Goal: Contribute content: Contribute content

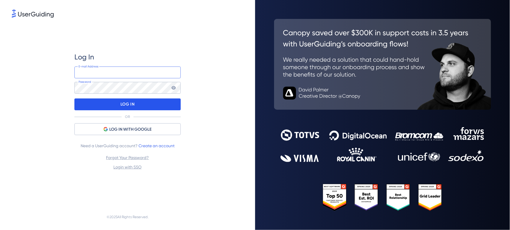
type input "[EMAIL_ADDRESS][DOMAIN_NAME]"
click at [167, 104] on div "LOG IN" at bounding box center [127, 104] width 106 height 12
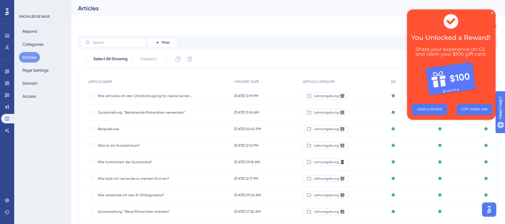
click at [490, 12] on img at bounding box center [451, 54] width 89 height 90
click at [122, 39] on label at bounding box center [112, 42] width 65 height 9
click at [122, 40] on input "text" at bounding box center [116, 42] width 48 height 4
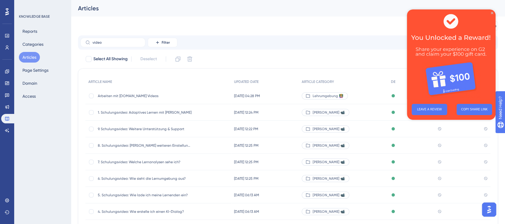
click at [490, 14] on img at bounding box center [451, 54] width 89 height 90
click at [105, 44] on input "video" at bounding box center [116, 42] width 48 height 4
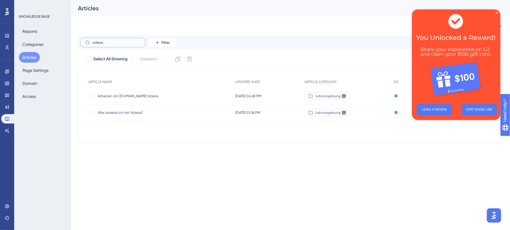
type input "videos"
click at [124, 112] on span "Wie arbeite ich mit Videos?" at bounding box center [145, 112] width 95 height 5
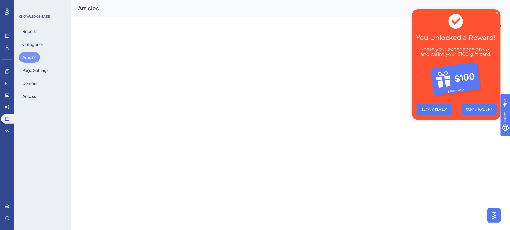
click at [496, 14] on icon "Close Preview" at bounding box center [497, 13] width 2 height 2
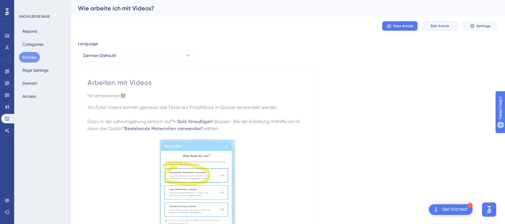
click at [438, 28] on button "Edit Article" at bounding box center [439, 25] width 35 height 9
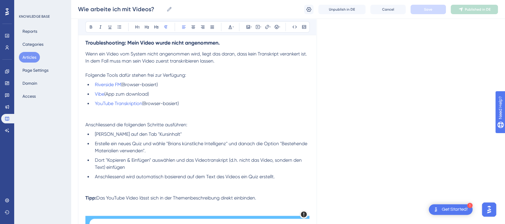
scroll to position [453, 0]
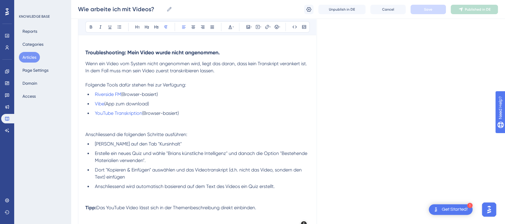
click at [239, 54] on h3 "Troubleshooting: Mein Video wurde nicht angenommen." at bounding box center [197, 52] width 224 height 15
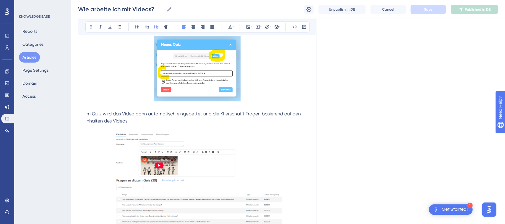
scroll to position [376, 0]
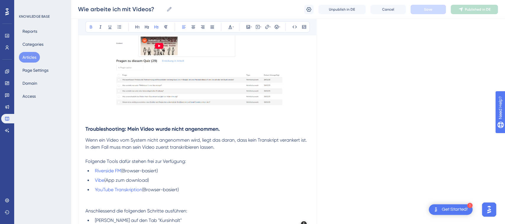
click at [112, 126] on strong "Troubleshooting: Mein Video wurde nicht angenommen." at bounding box center [152, 129] width 134 height 7
click at [87, 129] on strong "Troubleshooting: Mein Video wurde nicht angenommen." at bounding box center [152, 129] width 134 height 7
click at [86, 129] on strong "Troubleshooting: Mein Video wurde nicht angenommen." at bounding box center [152, 129] width 134 height 7
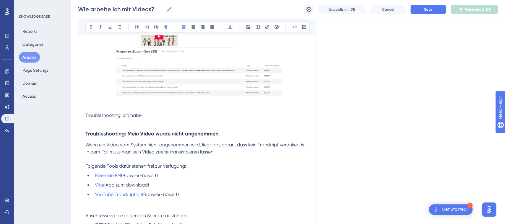
scroll to position [390, 0]
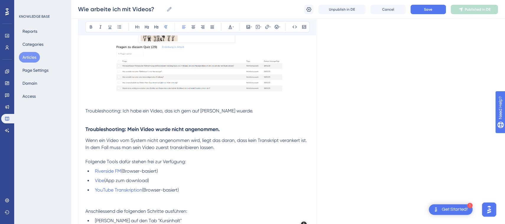
drag, startPoint x: 259, startPoint y: 113, endPoint x: 86, endPoint y: 109, distance: 173.5
click at [86, 109] on p "Troubleshooting: Ich habe ein Video, das ich gern auf [PERSON_NAME] wuerde." at bounding box center [197, 111] width 224 height 7
click at [159, 28] on button at bounding box center [156, 27] width 8 height 8
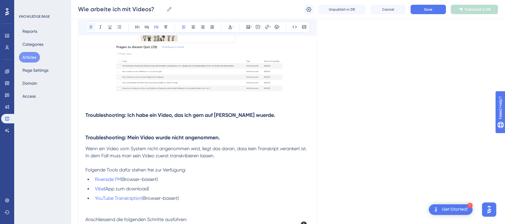
click at [90, 27] on icon at bounding box center [91, 27] width 5 height 5
click at [130, 126] on p at bounding box center [197, 126] width 224 height 7
click at [268, 116] on strong "Troubleshooting: Ich habe ein Video, das ich gern auf [PERSON_NAME] wuerde." at bounding box center [180, 115] width 190 height 7
click at [0, 0] on lt-span "würde" at bounding box center [0, 0] width 0 height 0
click at [433, 9] on button "Save" at bounding box center [427, 9] width 35 height 9
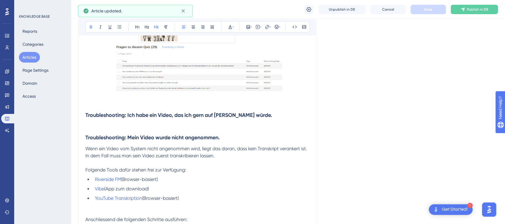
click at [94, 125] on p at bounding box center [197, 126] width 224 height 7
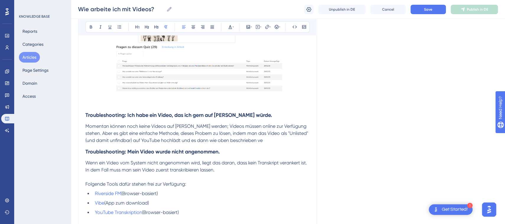
click at [124, 134] on span "Momentan können noch keine Videos auf [PERSON_NAME] werden; Videos müssen onlin…" at bounding box center [197, 134] width 224 height 20
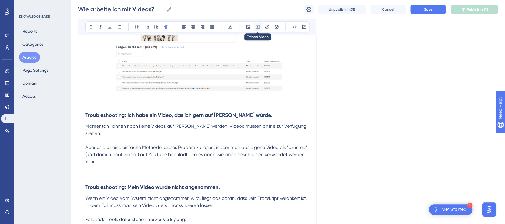
click at [258, 27] on icon at bounding box center [257, 26] width 1 height 1
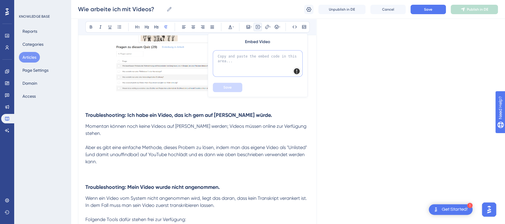
click at [264, 65] on textarea at bounding box center [258, 63] width 90 height 27
paste textarea "<div style="position: relative; padding-bottom: 64.5933014354067%; height: 0;">…"
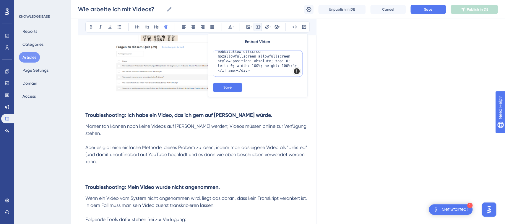
scroll to position [34, 0]
type textarea "<div style="position: relative; padding-bottom: 64.5933014354067%; height: 0;">…"
click at [229, 88] on span "Save" at bounding box center [227, 87] width 8 height 5
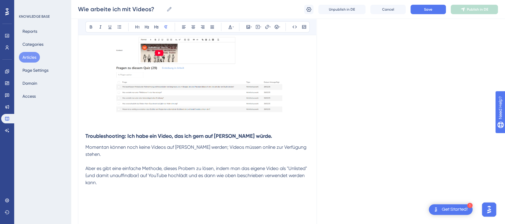
scroll to position [410, 0]
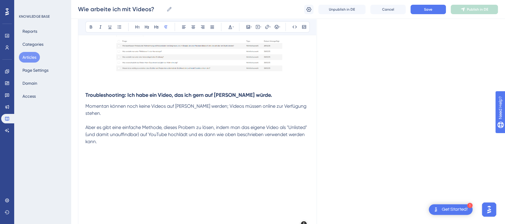
drag, startPoint x: 507, startPoint y: 112, endPoint x: 35, endPoint y: 6, distance: 483.0
click at [188, 128] on span "Aber es gibt eine einfache Methode, dieses Probem zu lösen, indem man das eigen…" at bounding box center [196, 135] width 223 height 20
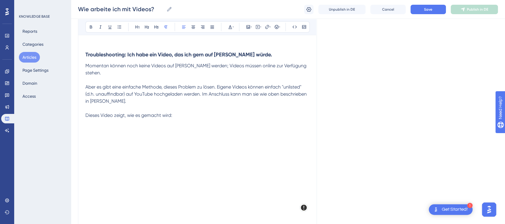
scroll to position [461, 0]
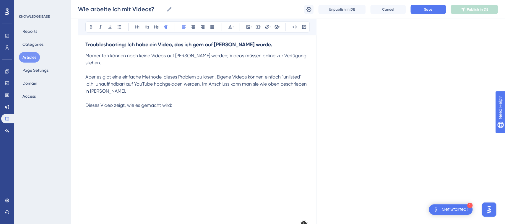
drag, startPoint x: 509, startPoint y: 96, endPoint x: 27, endPoint y: 7, distance: 490.7
click at [259, 84] on span "Aber es gibt eine einfache Methode, dieses Problem zu lösen. Eigene Videos könn…" at bounding box center [196, 84] width 223 height 20
click at [294, 103] on p "Dieses Video zeigt, wie es gemacht wird:" at bounding box center [197, 105] width 224 height 7
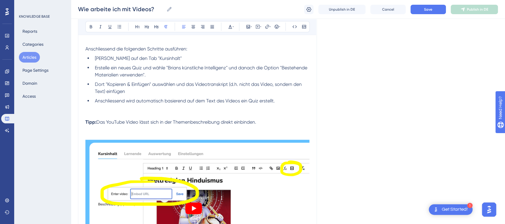
scroll to position [786, 0]
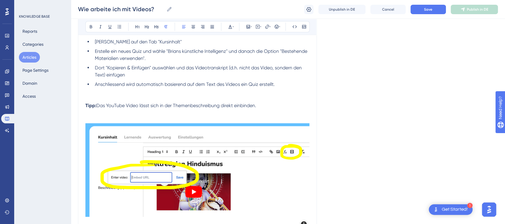
click at [105, 103] on span "Das YouTube Video lässt sich in der Themenbeschreibung direkt einbinden." at bounding box center [176, 106] width 160 height 6
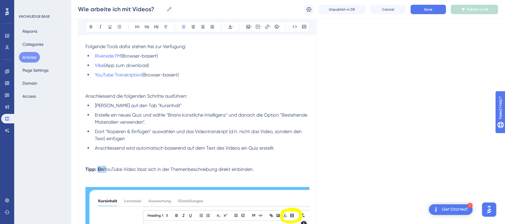
drag, startPoint x: 100, startPoint y: 168, endPoint x: 92, endPoint y: 169, distance: 7.5
click at [92, 169] on p "Tipp: Ein YouTube Video lässt sich in der Themenbeschreibung direkt einbinden." at bounding box center [197, 169] width 224 height 7
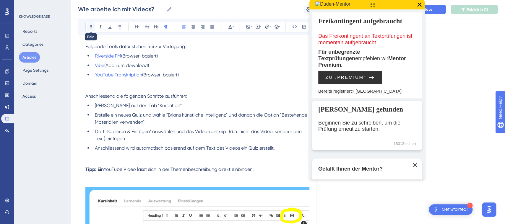
click at [89, 26] on icon at bounding box center [91, 27] width 5 height 5
click at [87, 29] on button at bounding box center [91, 27] width 8 height 8
drag, startPoint x: 108, startPoint y: 170, endPoint x: 113, endPoint y: 169, distance: 5.7
click at [108, 170] on span "YouTube Video lässt sich in der Themenbeschreibung direkt einbinden." at bounding box center [179, 170] width 150 height 6
click at [120, 170] on span "YouTube Video lässt sich in der Themenbeschreibung direkt einbinden." at bounding box center [179, 170] width 150 height 6
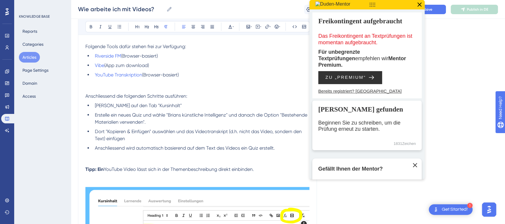
click at [104, 168] on span "YouTube Video lässt sich in der Themenbeschreibung direkt einbinden." at bounding box center [179, 170] width 150 height 6
click at [256, 179] on p at bounding box center [197, 176] width 224 height 7
click at [418, 4] on icon at bounding box center [419, 5] width 8 height 8
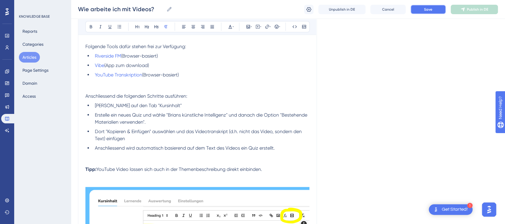
click at [435, 10] on button "Save" at bounding box center [427, 9] width 35 height 9
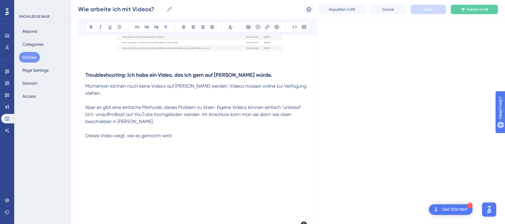
scroll to position [425, 5]
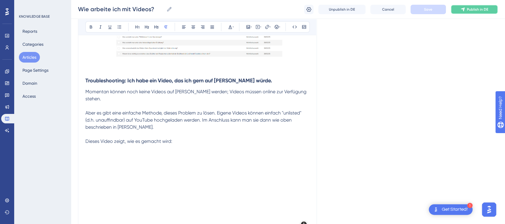
drag, startPoint x: 478, startPoint y: 11, endPoint x: 473, endPoint y: 15, distance: 6.4
click at [478, 11] on span "Publish in DE" at bounding box center [477, 9] width 21 height 5
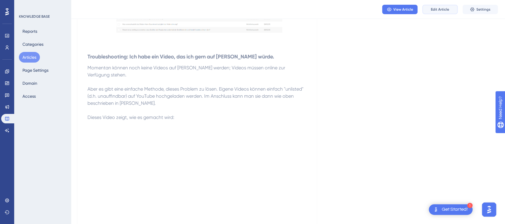
click at [448, 10] on span "Edit Article" at bounding box center [440, 9] width 18 height 5
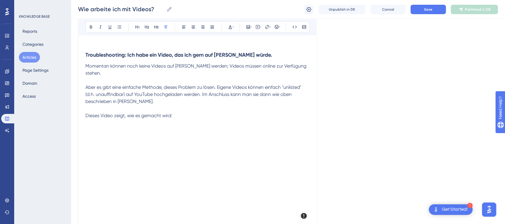
scroll to position [442, 5]
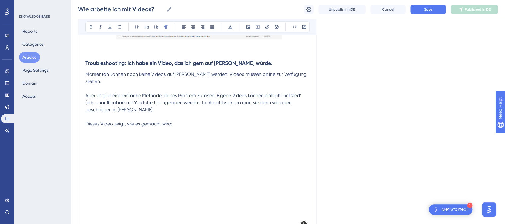
drag, startPoint x: 507, startPoint y: 165, endPoint x: 33, endPoint y: 9, distance: 498.6
click at [160, 73] on span "Momentan können noch keine Videos auf [PERSON_NAME] werden; Videos müssen onlin…" at bounding box center [196, 78] width 222 height 13
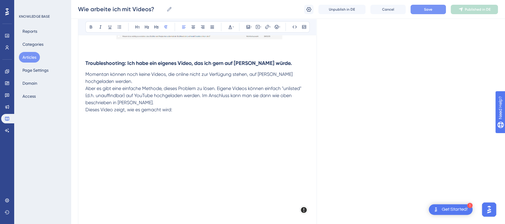
click at [428, 7] on span "Save" at bounding box center [428, 9] width 8 height 5
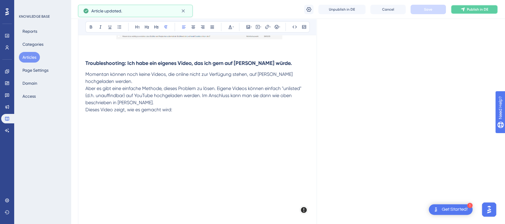
click at [468, 6] on button "Publish in DE" at bounding box center [474, 9] width 47 height 9
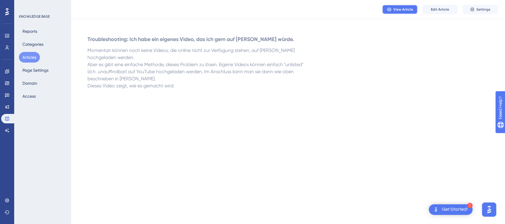
click at [402, 8] on span "View Article" at bounding box center [403, 9] width 20 height 5
click at [441, 10] on span "Edit Article" at bounding box center [440, 9] width 18 height 5
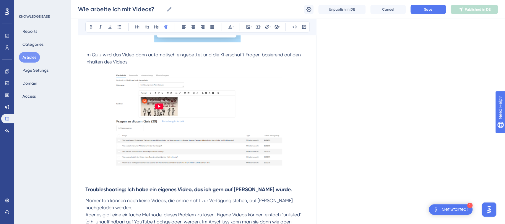
scroll to position [0, 5]
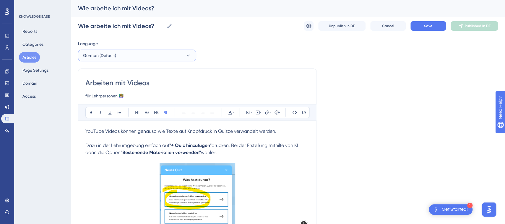
click at [142, 53] on button "German (Default)" at bounding box center [137, 56] width 118 height 12
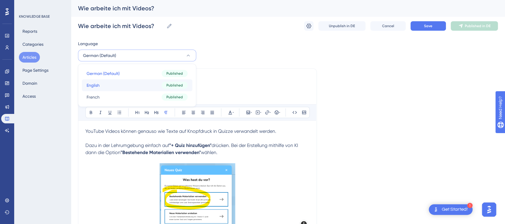
click at [117, 86] on button "English English Published" at bounding box center [137, 85] width 111 height 12
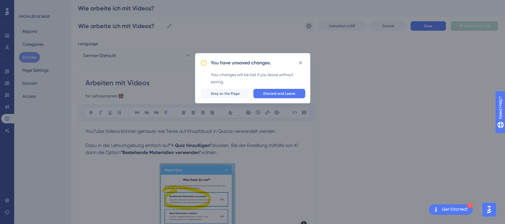
scroll to position [0, 0]
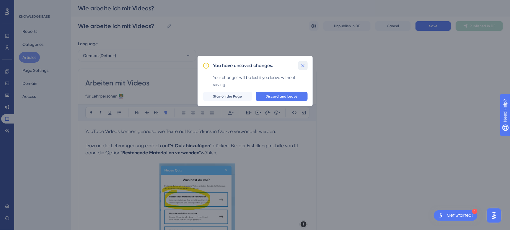
click at [303, 65] on icon at bounding box center [302, 65] width 3 height 3
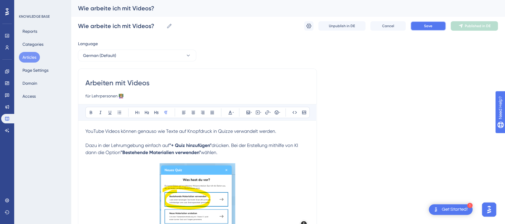
click at [425, 24] on span "Save" at bounding box center [428, 26] width 8 height 5
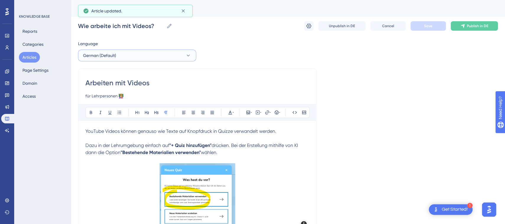
click at [136, 54] on button "German (Default)" at bounding box center [137, 56] width 118 height 12
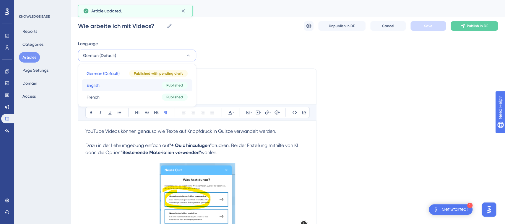
click at [136, 84] on button "English English Published" at bounding box center [137, 85] width 111 height 12
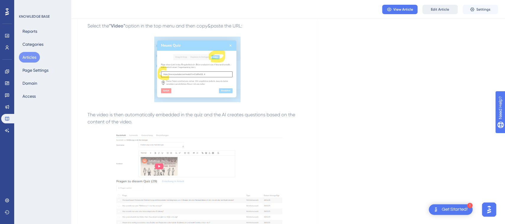
click at [435, 10] on span "Edit Article" at bounding box center [440, 9] width 18 height 5
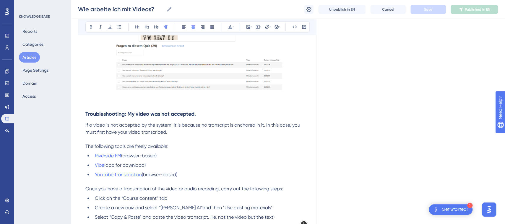
scroll to position [382, 0]
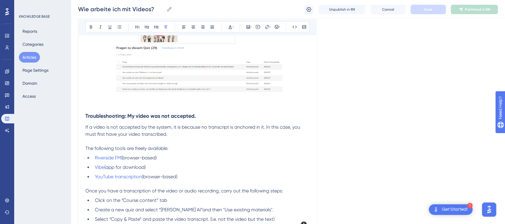
drag, startPoint x: 98, startPoint y: 105, endPoint x: 116, endPoint y: 105, distance: 18.3
click at [98, 105] on p at bounding box center [197, 104] width 224 height 7
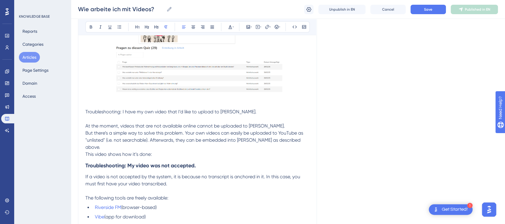
click at [169, 139] on span "But there’s a simple way to solve this problem. Your own videos can easily be u…" at bounding box center [194, 140] width 219 height 20
click at [0, 0] on lt-em "Afterward" at bounding box center [0, 0] width 0 height 0
drag, startPoint x: 172, startPoint y: 141, endPoint x: 170, endPoint y: 146, distance: 5.0
click at [172, 143] on p "At the moment, videos that are not available online cannot be uploaded to [PERS…" at bounding box center [197, 140] width 224 height 35
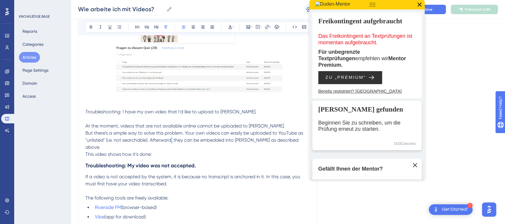
click at [170, 146] on p "At the moment, videos that are not available online cannot be uploaded to [PERS…" at bounding box center [197, 140] width 224 height 35
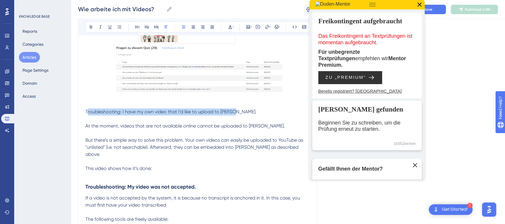
drag, startPoint x: 203, startPoint y: 109, endPoint x: 87, endPoint y: 113, distance: 115.6
click at [87, 113] on p "Troubleshooting: I have my own video that I’d like to upload to [PERSON_NAME]." at bounding box center [197, 115] width 224 height 14
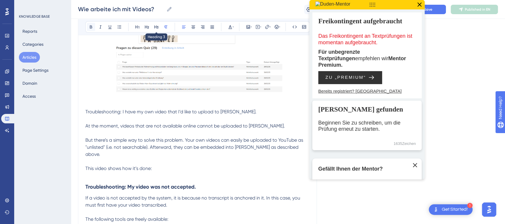
drag, startPoint x: 157, startPoint y: 26, endPoint x: 90, endPoint y: 26, distance: 67.1
click at [156, 26] on icon at bounding box center [156, 27] width 5 height 5
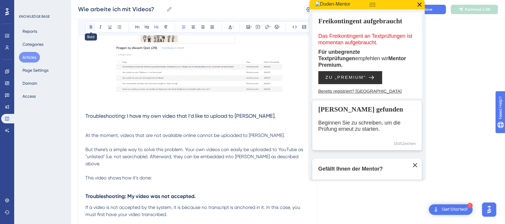
click at [92, 27] on icon at bounding box center [91, 27] width 5 height 5
drag, startPoint x: 159, startPoint y: 118, endPoint x: 132, endPoint y: 124, distance: 28.1
click at [159, 118] on strong "roubleshooting: I have my own video that I’d like to upload to [PERSON_NAME]." at bounding box center [183, 116] width 191 height 7
click at [87, 121] on h3 "T roubleshooting: I have my own video that I’d like to upload to [PERSON_NAME]." at bounding box center [197, 120] width 224 height 24
drag, startPoint x: 89, startPoint y: 117, endPoint x: 84, endPoint y: 116, distance: 4.5
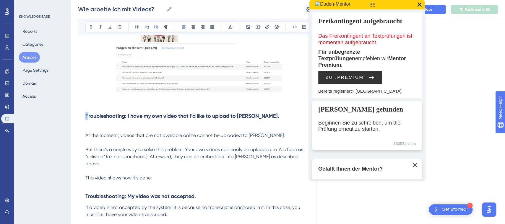
click at [84, 117] on div "Working with videos for teachers 👩🏼‍🏫 Bold Italic Underline Bullet Point Headin…" at bounding box center [197, 60] width 239 height 753
drag, startPoint x: 92, startPoint y: 26, endPoint x: 87, endPoint y: 84, distance: 57.5
click at [91, 27] on icon at bounding box center [91, 27] width 5 height 5
click at [92, 130] on h3 "Troubleshooting: I have my own video that I’d like to upload to [PERSON_NAME]." at bounding box center [197, 120] width 224 height 24
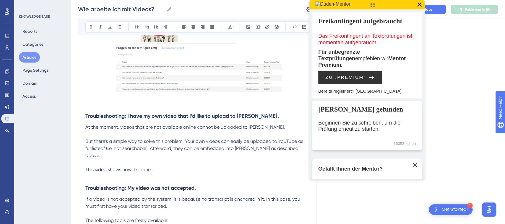
click at [420, 6] on icon at bounding box center [419, 5] width 8 height 8
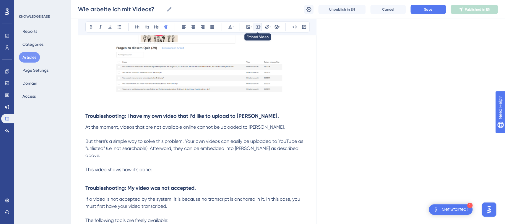
click at [255, 28] on icon at bounding box center [257, 27] width 5 height 5
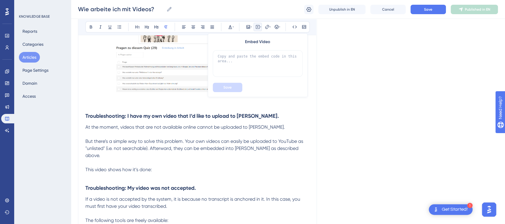
click at [144, 173] on p at bounding box center [197, 176] width 224 height 7
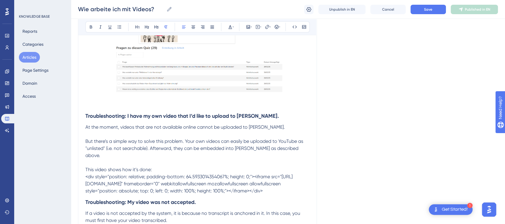
drag, startPoint x: 264, startPoint y: 191, endPoint x: 51, endPoint y: 168, distance: 213.6
click at [71, 168] on div "Performance Users Engagement Widgets Feedback Product Updates Knowledge Base AI…" at bounding box center [288, 53] width 434 height 870
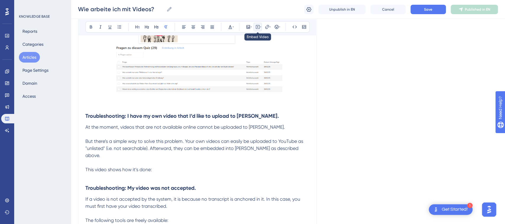
click at [259, 27] on icon at bounding box center [257, 27] width 5 height 5
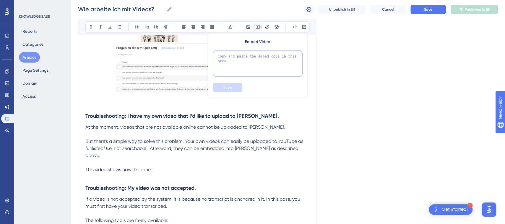
click at [262, 62] on textarea at bounding box center [258, 63] width 90 height 27
paste textarea "<div style="position: relative; padding-bottom: 64.5933014354067%; height: 0;">…"
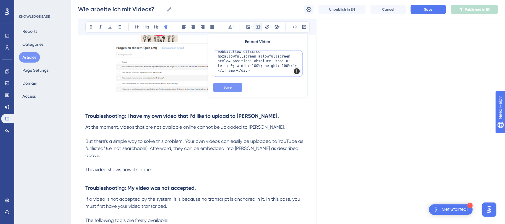
scroll to position [34, 0]
type textarea "<div style="position: relative; padding-bottom: 64.5933014354067%; height: 0;">…"
click at [229, 86] on span "Save" at bounding box center [227, 87] width 8 height 5
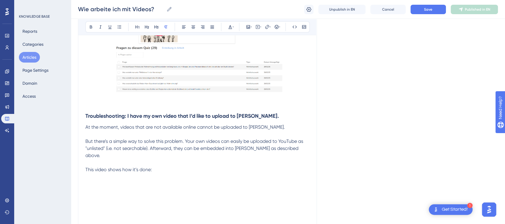
scroll to position [476, 0]
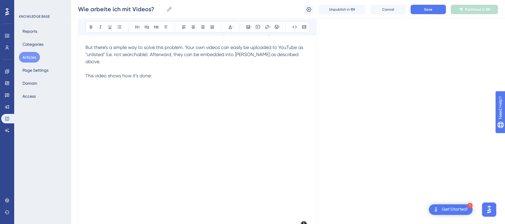
click at [122, 73] on span "This video shows how it’s done:" at bounding box center [118, 76] width 66 height 6
click at [431, 7] on span "Save" at bounding box center [428, 9] width 8 height 5
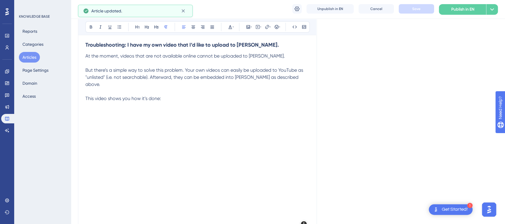
scroll to position [452, 0]
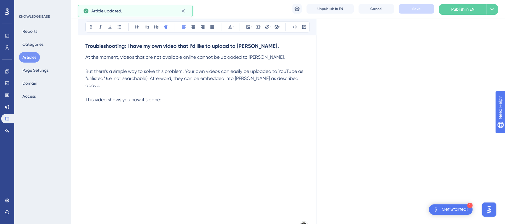
drag, startPoint x: 509, startPoint y: 123, endPoint x: 17, endPoint y: 4, distance: 505.3
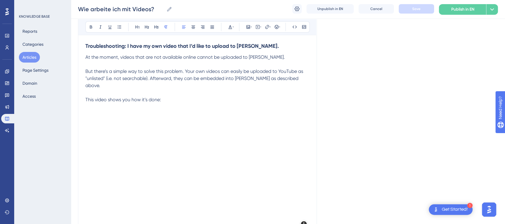
click at [93, 97] on span "This video shows you how it’s done:" at bounding box center [123, 100] width 76 height 6
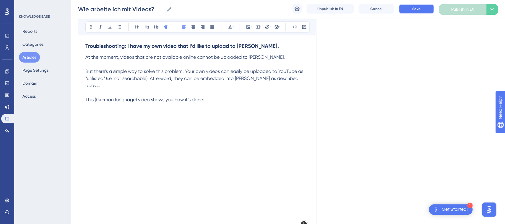
click at [417, 10] on span "Save" at bounding box center [416, 9] width 8 height 5
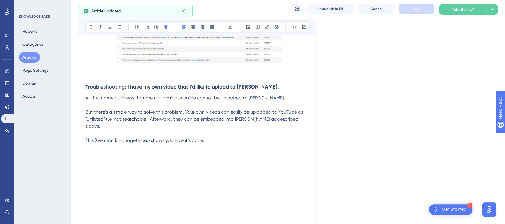
scroll to position [422, 0]
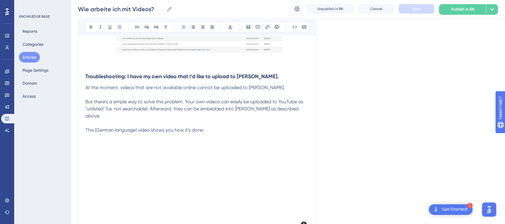
drag, startPoint x: 509, startPoint y: 117, endPoint x: 22, endPoint y: 5, distance: 499.7
drag, startPoint x: 182, startPoint y: 102, endPoint x: 150, endPoint y: 99, distance: 32.4
click at [148, 102] on span "But there’s a simple way to solve this problem. Your own videos can easily be u…" at bounding box center [194, 109] width 219 height 20
click at [154, 100] on span "But there’s a simple way to solve this problem. Your own videos can easily be u…" at bounding box center [194, 109] width 219 height 20
click at [207, 105] on span "But there’s a simple way to sidestep this problem. Your own videos can easily b…" at bounding box center [195, 109] width 220 height 20
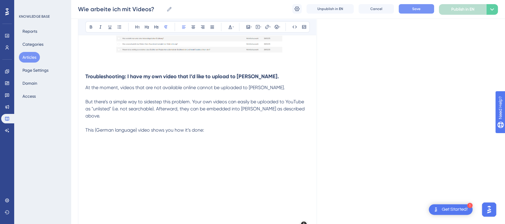
click at [240, 108] on span "But there’s a simple way to sidestep this problem. Your own videos can easily b…" at bounding box center [195, 109] width 220 height 20
click at [409, 9] on button "Save" at bounding box center [416, 8] width 35 height 9
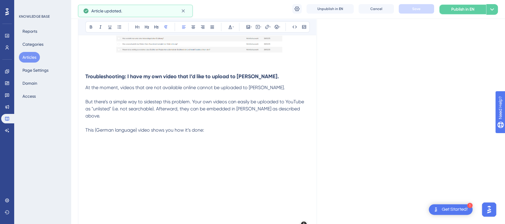
click at [467, 6] on span "Publish in EN" at bounding box center [462, 9] width 23 height 7
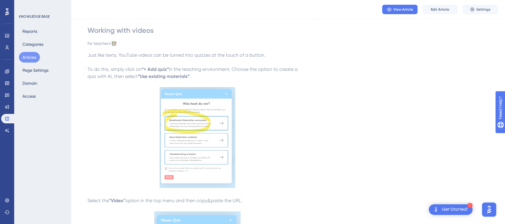
scroll to position [0, 0]
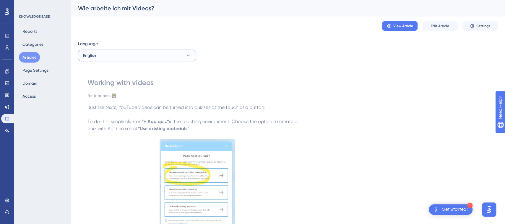
click at [113, 59] on button "English" at bounding box center [137, 56] width 118 height 12
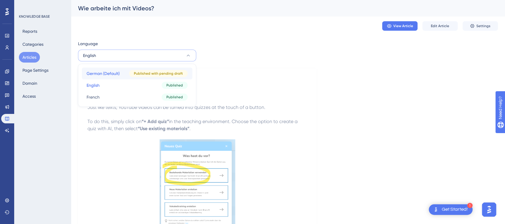
click at [115, 75] on span "German (Default)" at bounding box center [103, 73] width 33 height 7
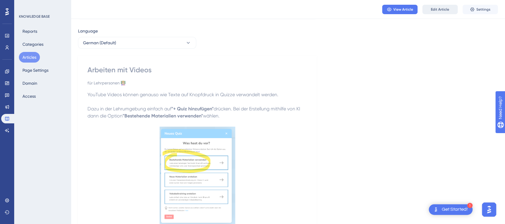
click at [445, 12] on span "Edit Article" at bounding box center [440, 9] width 18 height 5
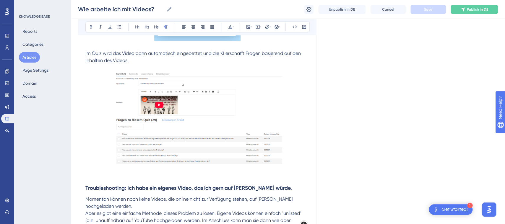
scroll to position [436, 0]
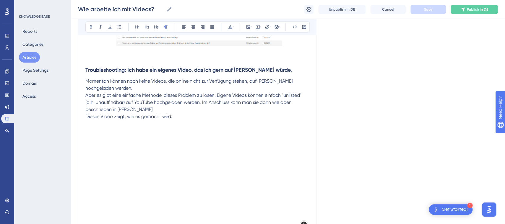
click at [160, 90] on p "Momentan können noch keine Videos, die online nicht zur Verfügung stehen, auf […" at bounding box center [197, 85] width 224 height 14
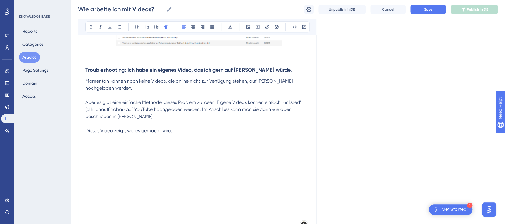
click at [139, 92] on p at bounding box center [197, 95] width 224 height 7
click at [194, 123] on p at bounding box center [197, 123] width 224 height 7
click at [432, 10] on span "Save" at bounding box center [428, 9] width 8 height 5
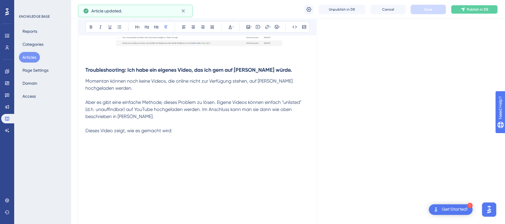
drag, startPoint x: 463, startPoint y: 11, endPoint x: 459, endPoint y: 12, distance: 3.9
click at [462, 11] on icon at bounding box center [462, 9] width 5 height 5
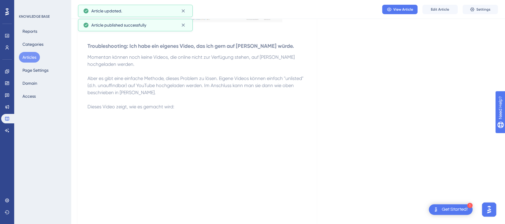
click at [310, 50] on div "Arbeiten mit Videos für Lehrpersonen 👩🏼‍🏫 YouTube Videos können genauso wie Tex…" at bounding box center [197, 126] width 239 height 990
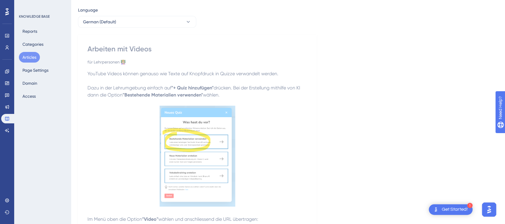
scroll to position [0, 0]
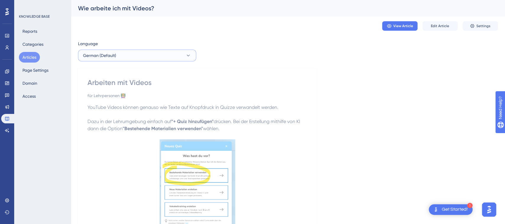
click at [137, 58] on button "German (Default)" at bounding box center [137, 56] width 118 height 12
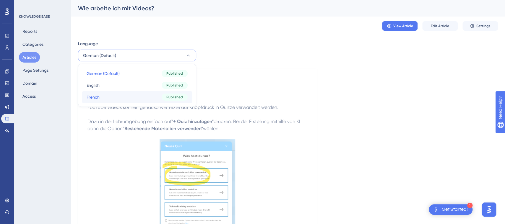
click at [133, 96] on button "French French Published" at bounding box center [137, 97] width 111 height 12
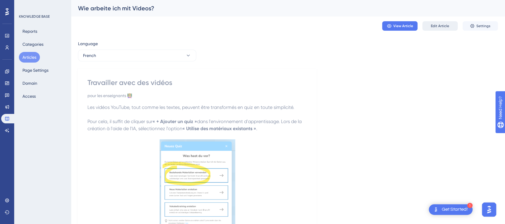
click at [443, 27] on span "Edit Article" at bounding box center [440, 26] width 18 height 5
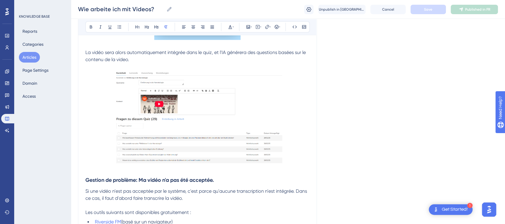
scroll to position [379, 0]
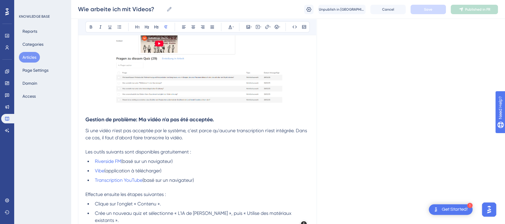
click at [86, 118] on strong "Gestion de problème: Ma vidéo n'a pas été acceptée." at bounding box center [149, 119] width 129 height 7
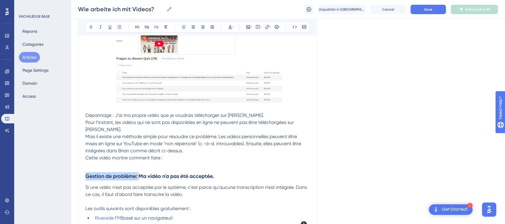
drag, startPoint x: 140, startPoint y: 169, endPoint x: 77, endPoint y: 168, distance: 62.7
click at [77, 168] on div "Performance Users Engagement Widgets Feedback Product Updates Knowledge Base AI…" at bounding box center [288, 48] width 434 height 855
copy strong "Gestion de problème:"
drag, startPoint x: 114, startPoint y: 113, endPoint x: 84, endPoint y: 116, distance: 29.7
click at [84, 116] on div "Travailler avec des vidéos pour les enseignants 👩🏼‍🏫 Bold Italic Underline Bull…" at bounding box center [197, 59] width 239 height 744
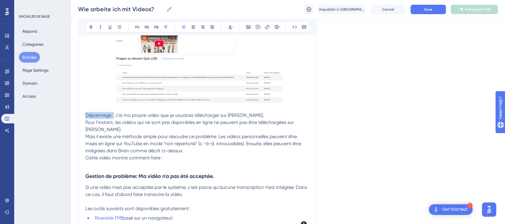
paste div
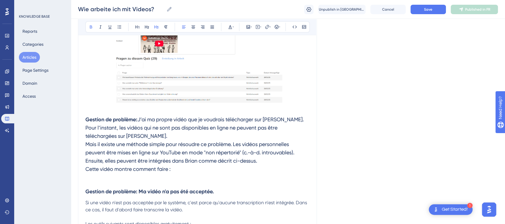
click at [136, 191] on strong "Gestion de problème: Ma vidéo n'a pas été acceptée." at bounding box center [149, 192] width 129 height 7
click at [137, 121] on strong "Gestion de problème:" at bounding box center [111, 119] width 52 height 7
drag, startPoint x: 143, startPoint y: 119, endPoint x: 157, endPoint y: 122, distance: 14.6
click at [143, 119] on span "J’ai ma propre vidéo que je voudrais télécharger sur [PERSON_NAME]." at bounding box center [222, 119] width 166 height 6
drag, startPoint x: 291, startPoint y: 119, endPoint x: 134, endPoint y: 123, distance: 156.4
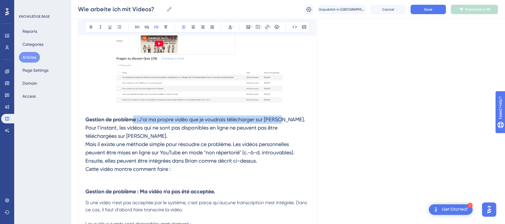
click at [134, 123] on h3 "Gestion de problème : J’ai ma propre vidéo que je voudrais télécharger sur [PER…" at bounding box center [197, 144] width 224 height 65
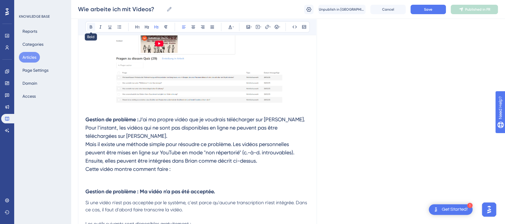
click at [92, 27] on icon at bounding box center [91, 26] width 2 height 3
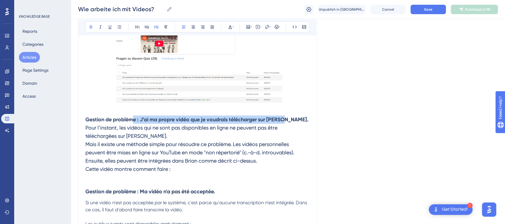
click at [207, 117] on strong "Gestion de problème : J’ai ma propre vidéo que je voudrais télécharger sur [PER…" at bounding box center [196, 119] width 223 height 7
click at [206, 142] on span "Mais il existe une méthode simple pour résoudre ce problème. Les vidéos personn…" at bounding box center [190, 152] width 210 height 23
click at [174, 138] on h3 "Gestion de problème : J’ai ma propre vidéo que je voudrais télécharger sur [PER…" at bounding box center [197, 144] width 224 height 65
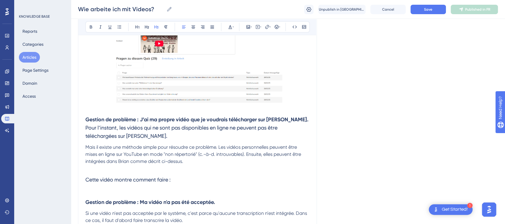
click at [87, 126] on span "Pour l’instant, les vidéos qui ne sont pas disponibles en ligne ne peuvent pas …" at bounding box center [181, 132] width 193 height 14
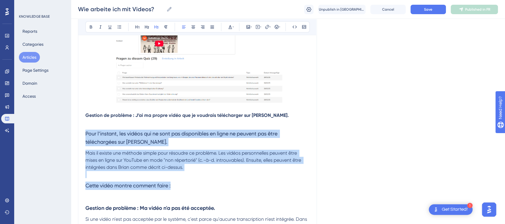
drag, startPoint x: 146, startPoint y: 175, endPoint x: 89, endPoint y: 120, distance: 79.4
click at [77, 132] on div "Performance Users Engagement Widgets Feedback Product Updates Knowledge Base AI…" at bounding box center [288, 64] width 434 height 887
click at [158, 24] on button at bounding box center [156, 27] width 8 height 8
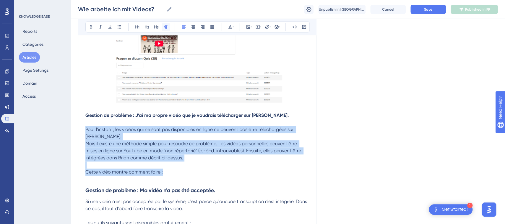
click at [167, 27] on icon at bounding box center [165, 27] width 5 height 5
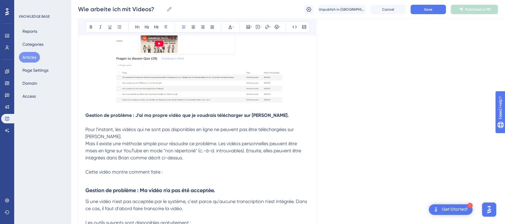
drag, startPoint x: 209, startPoint y: 192, endPoint x: 203, endPoint y: 185, distance: 9.0
click at [209, 199] on span "Si une vidéo n'est pas acceptée par le système, c'est parce qu'aucune transcrip…" at bounding box center [196, 205] width 223 height 13
drag, startPoint x: 315, startPoint y: 128, endPoint x: 312, endPoint y: 129, distance: 3.3
click at [314, 128] on div "Travailler avec des vidéos pour les enseignants 👩🏼‍🏫 Bold Italic Underline Bull…" at bounding box center [197, 66] width 239 height 758
click at [295, 130] on span "Pour l’instant, les vidéos qui ne sont pas disponibles en ligne ne peuvent pas …" at bounding box center [190, 133] width 210 height 13
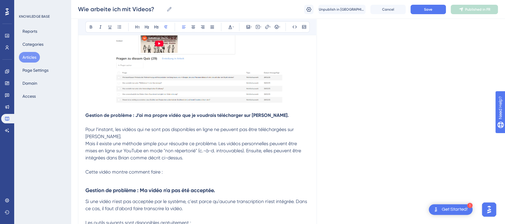
click at [310, 129] on div "Travailler avec des vidéos pour les enseignants 👩🏼‍🏫 Bold Italic Underline Bull…" at bounding box center [197, 66] width 239 height 758
click at [295, 130] on span "Pour l’instant, les vidéos qui ne sont pas disponibles en ligne ne peuvent pas …" at bounding box center [190, 133] width 210 height 13
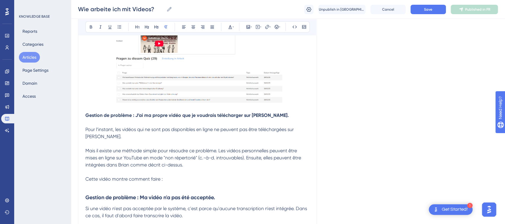
click at [146, 183] on p at bounding box center [197, 186] width 224 height 7
click at [259, 28] on icon at bounding box center [257, 27] width 5 height 5
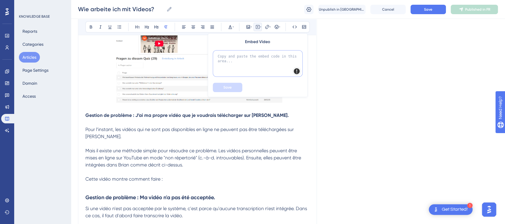
click at [259, 61] on textarea at bounding box center [258, 63] width 90 height 27
paste textarea "<div style="position: relative; padding-bottom: 64.5933014354067%; height: 0;">…"
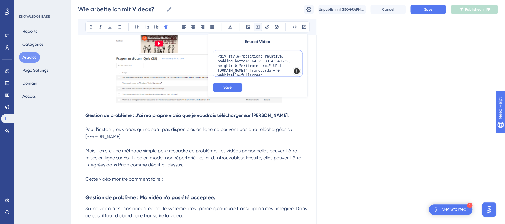
scroll to position [34, 0]
type textarea "<div style="position: relative; padding-bottom: 64.5933014354067%; height: 0;">…"
click at [237, 86] on button "Save" at bounding box center [228, 87] width 30 height 9
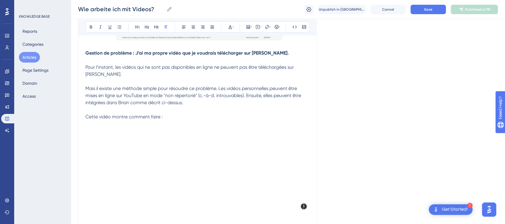
scroll to position [404, 0]
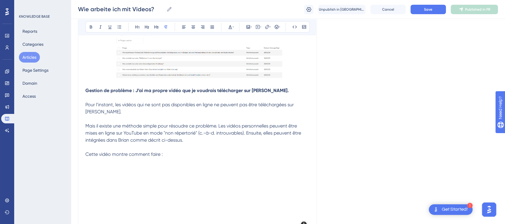
click at [225, 88] on strong "Gestion de problème : J’ai ma propre vidéo que je voudrais télécharger sur [PER…" at bounding box center [186, 91] width 203 height 6
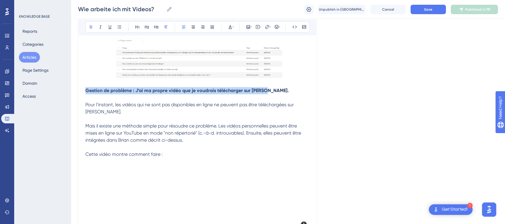
drag, startPoint x: 254, startPoint y: 88, endPoint x: 56, endPoint y: 84, distance: 198.3
click at [71, 85] on div "Performance Users Engagement Widgets Feedback Product Updates Knowledge Base AI…" at bounding box center [288, 110] width 434 height 1028
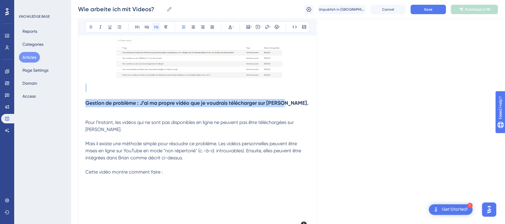
click at [155, 26] on icon at bounding box center [156, 27] width 5 height 5
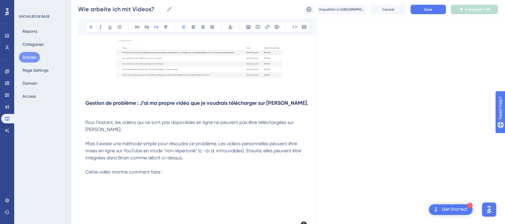
click at [316, 109] on div "Travailler avec des vidéos pour les enseignants 👩🏼‍🏫 Bold Italic Underline Bull…" at bounding box center [197, 130] width 239 height 935
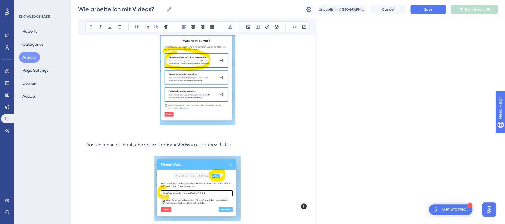
scroll to position [111, 0]
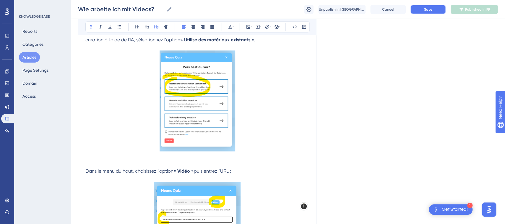
click at [431, 10] on span "Save" at bounding box center [428, 9] width 8 height 5
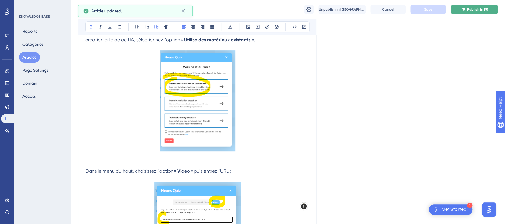
click at [467, 9] on button "Publish in FR" at bounding box center [474, 9] width 47 height 9
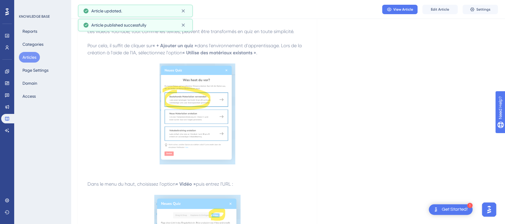
scroll to position [0, 0]
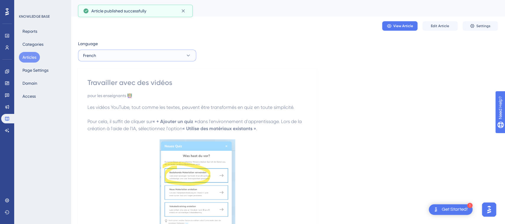
click at [122, 60] on button "French" at bounding box center [137, 56] width 118 height 12
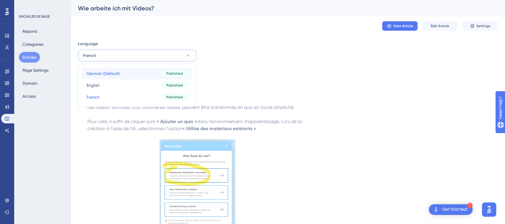
click at [117, 71] on span "German (Default)" at bounding box center [103, 73] width 33 height 7
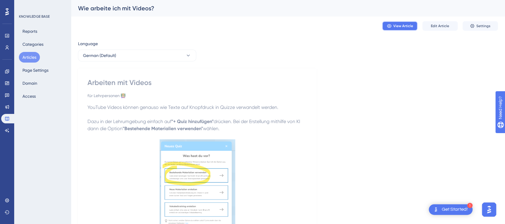
click at [401, 24] on span "View Article" at bounding box center [403, 26] width 20 height 5
